Goal: Use online tool/utility: Use online tool/utility

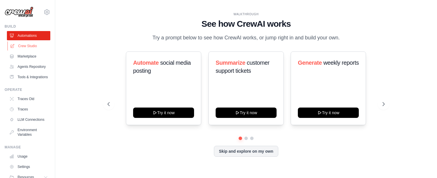
click at [28, 45] on link "Crew Studio" at bounding box center [28, 45] width 43 height 9
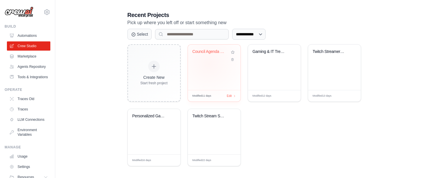
scroll to position [118, 0]
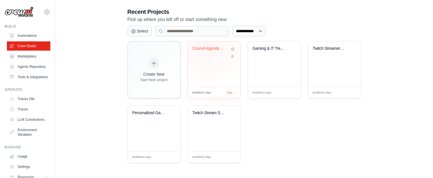
click at [208, 49] on div "Council Agenda Management System Ad..." at bounding box center [209, 48] width 35 height 5
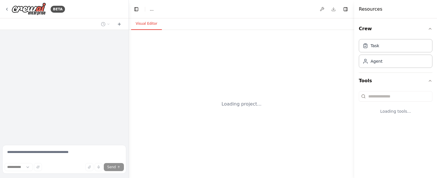
select select "****"
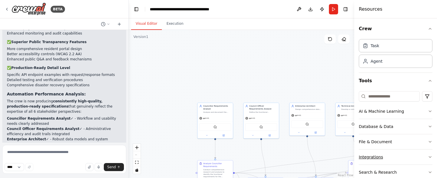
scroll to position [26, 0]
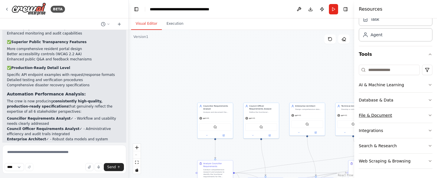
click at [387, 116] on div "File & Document" at bounding box center [375, 115] width 33 height 6
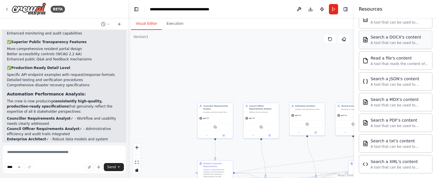
scroll to position [170, 0]
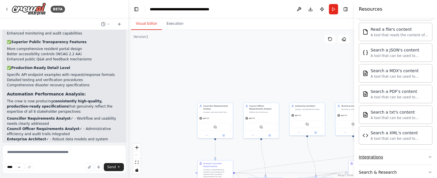
click at [400, 157] on button "Integrations" at bounding box center [396, 156] width 74 height 15
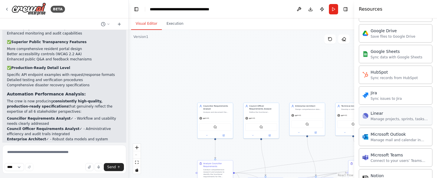
scroll to position [657, 0]
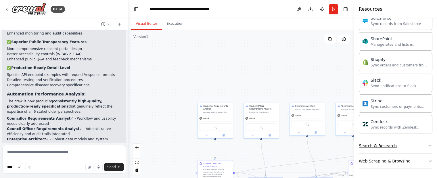
click at [402, 147] on button "Search & Research" at bounding box center [396, 145] width 74 height 15
click at [404, 147] on button "Search & Research" at bounding box center [396, 145] width 74 height 15
click at [406, 146] on button "Search & Research" at bounding box center [396, 145] width 74 height 15
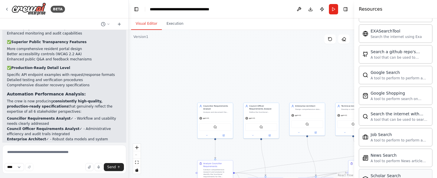
scroll to position [800, 0]
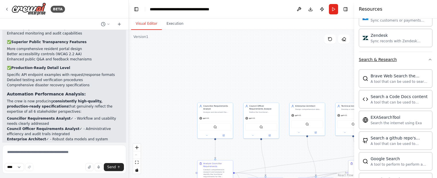
click at [393, 60] on button "Search & Research" at bounding box center [396, 59] width 74 height 15
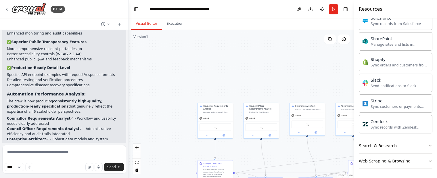
click at [400, 161] on div "Web Scraping & Browsing" at bounding box center [385, 161] width 52 height 6
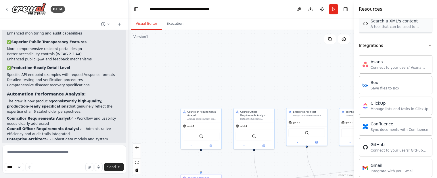
scroll to position [0, 0]
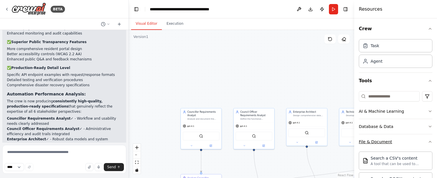
click at [388, 139] on div "File & Document" at bounding box center [375, 142] width 33 height 6
click at [386, 111] on div "AI & Machine Learning" at bounding box center [381, 111] width 45 height 6
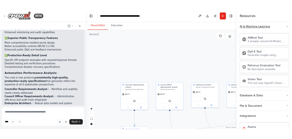
scroll to position [57, 0]
